Goal: Task Accomplishment & Management: Use online tool/utility

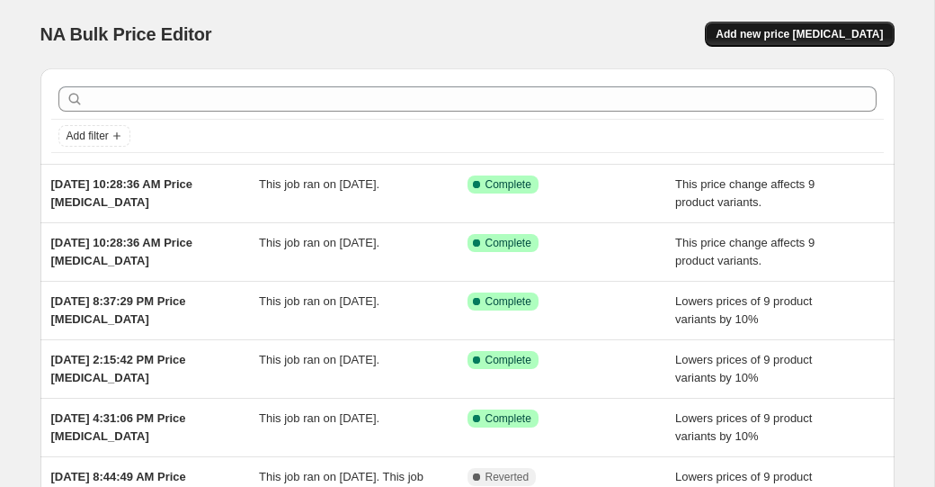
click at [805, 32] on span "Add new price [MEDICAL_DATA]" at bounding box center [799, 34] width 167 height 14
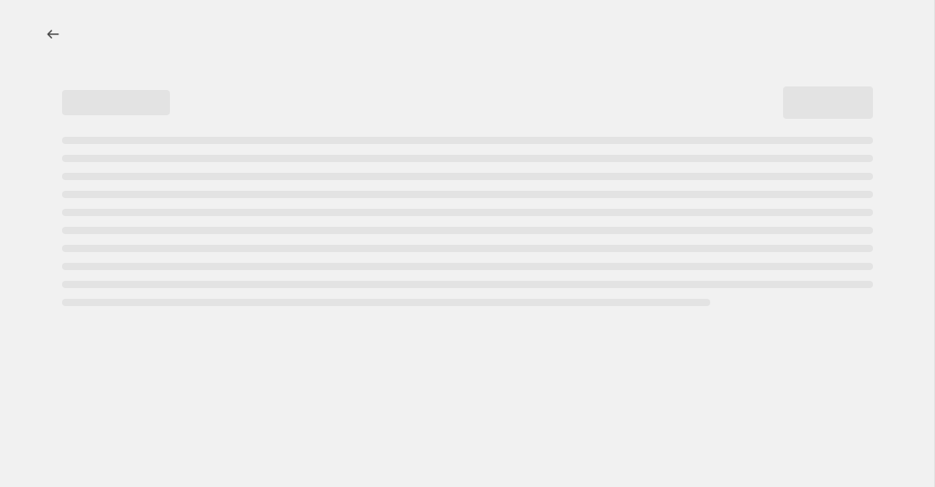
select select "percentage"
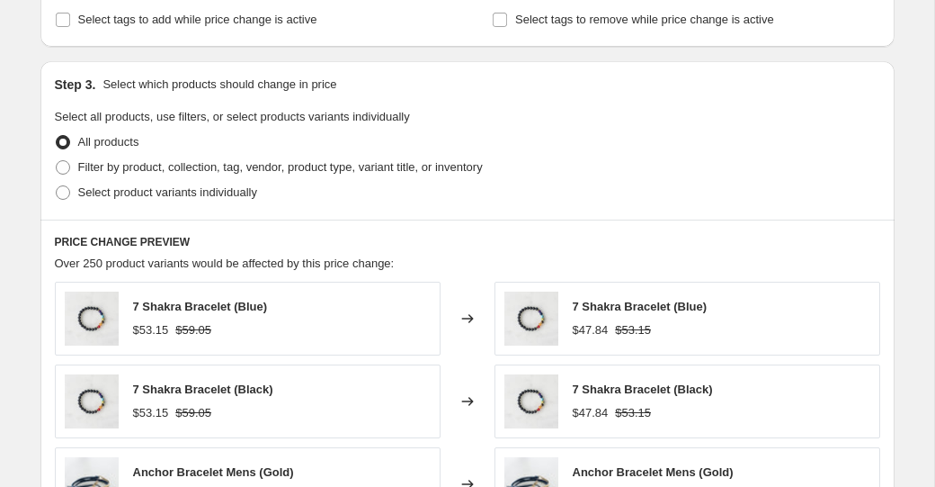
scroll to position [782, 0]
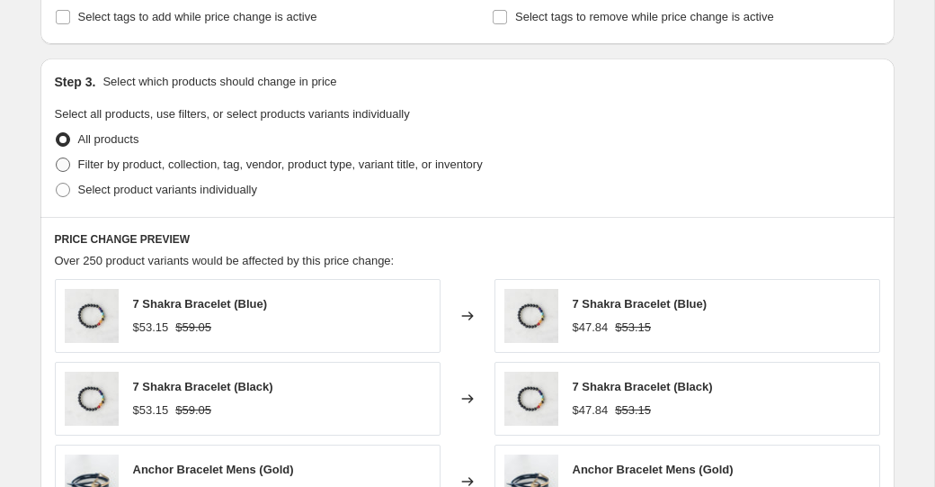
click at [385, 169] on span "Filter by product, collection, tag, vendor, product type, variant title, or inv…" at bounding box center [280, 163] width 405 height 13
click at [57, 158] on input "Filter by product, collection, tag, vendor, product type, variant title, or inv…" at bounding box center [56, 157] width 1 height 1
radio input "true"
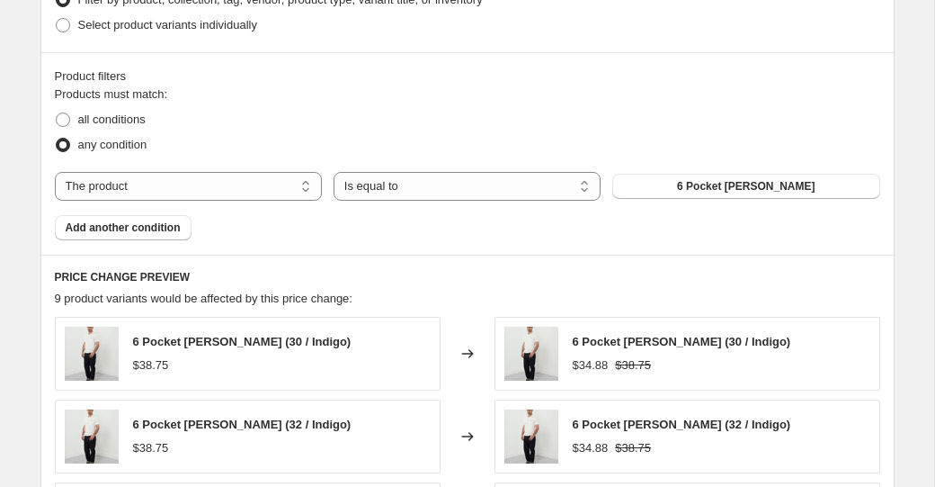
scroll to position [980, 0]
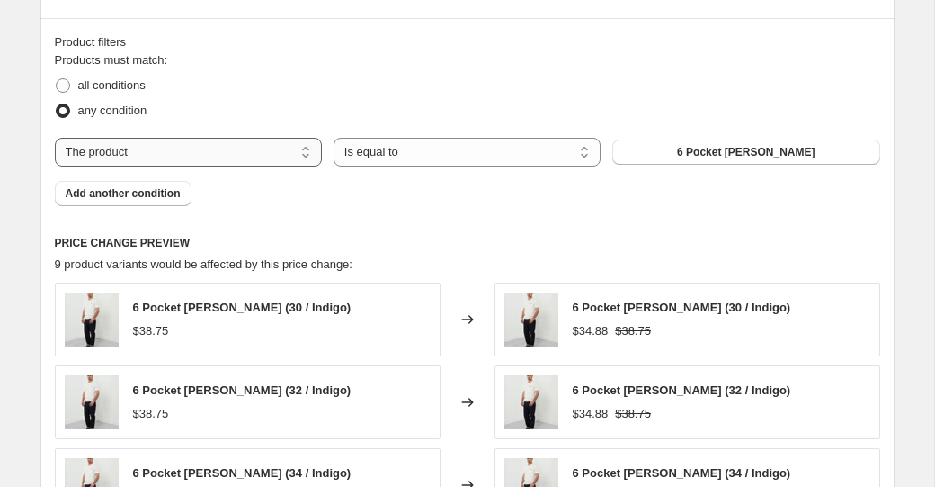
click at [188, 159] on select "The product The product's collection The product's tag The product's vendor The…" at bounding box center [188, 152] width 267 height 29
select select "title"
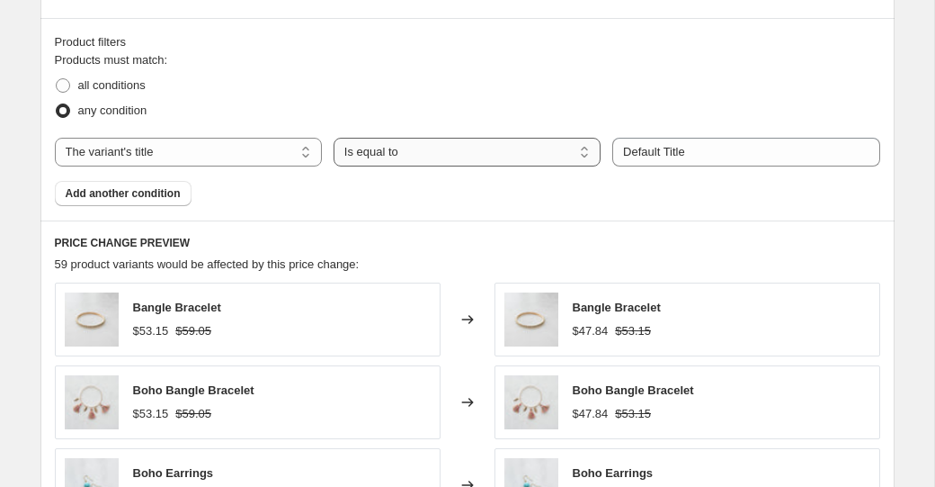
click at [389, 156] on select "Is equal to Is not equal to Contains" at bounding box center [467, 152] width 267 height 29
select select "contains"
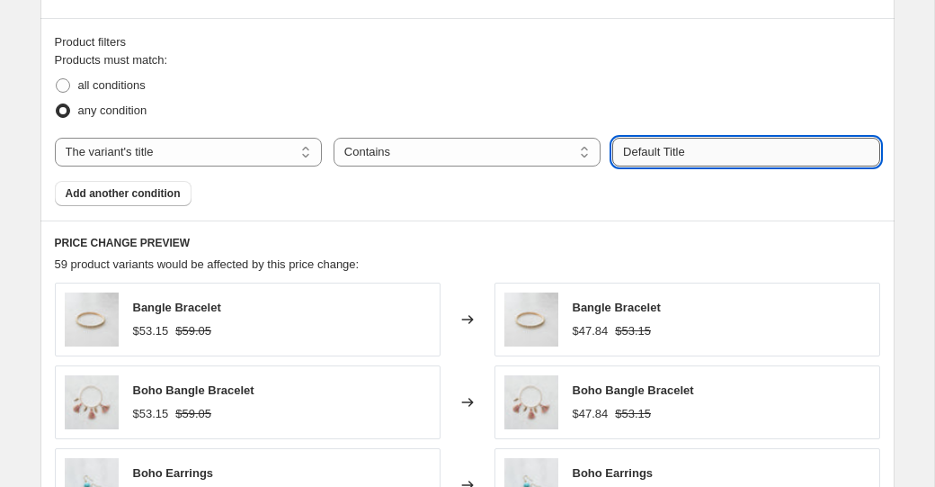
click at [652, 152] on input "Default Title" at bounding box center [745, 152] width 267 height 29
type input "small"
